Goal: Task Accomplishment & Management: Manage account settings

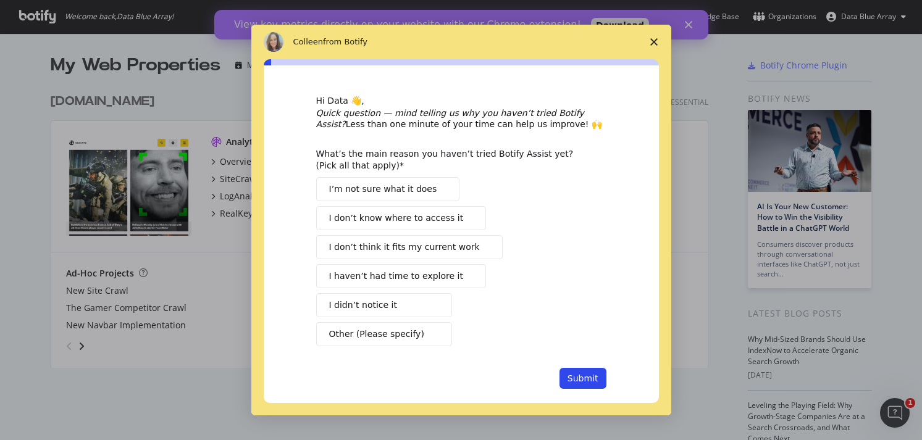
click at [650, 41] on icon "Close survey" at bounding box center [653, 41] width 7 height 7
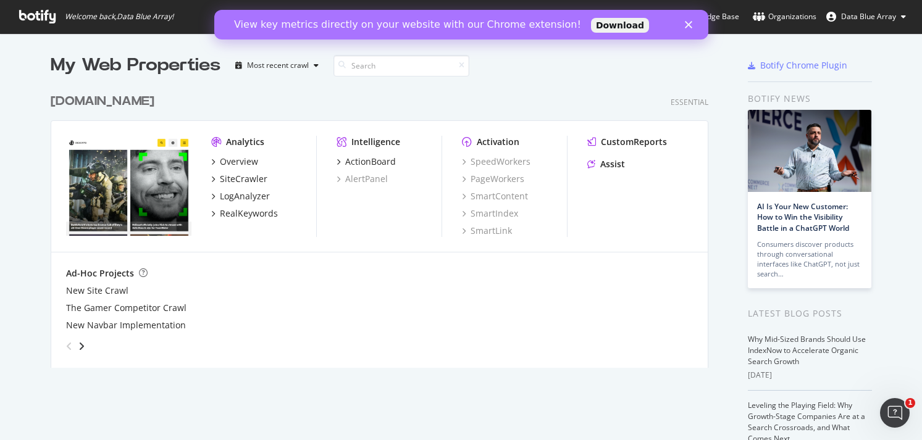
click at [690, 26] on polygon "Close" at bounding box center [687, 24] width 7 height 7
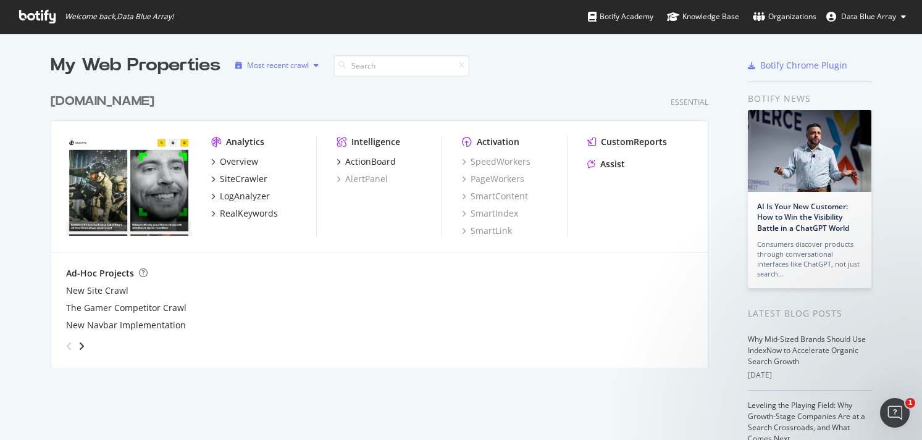
click at [304, 59] on div "Most recent crawl" at bounding box center [276, 65] width 93 height 19
click at [880, 10] on button "Data Blue Array" at bounding box center [865, 17] width 99 height 20
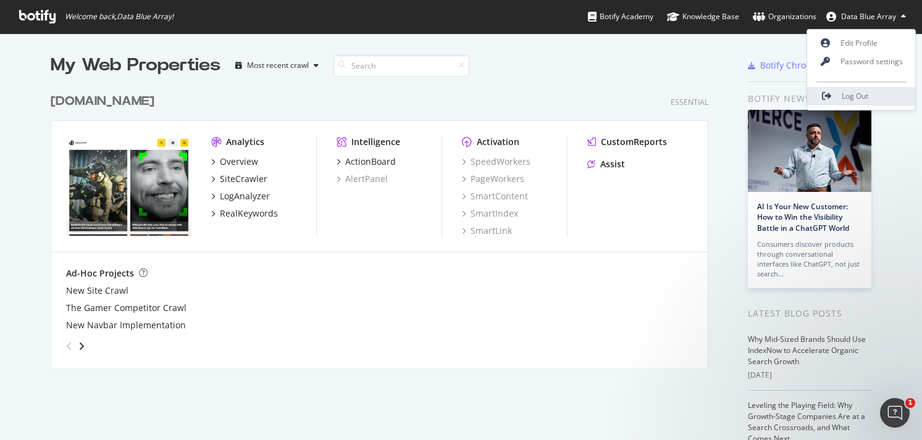
click at [864, 91] on span "Log Out" at bounding box center [855, 96] width 27 height 10
